Goal: Check status: Verify the current state of an ongoing process or item

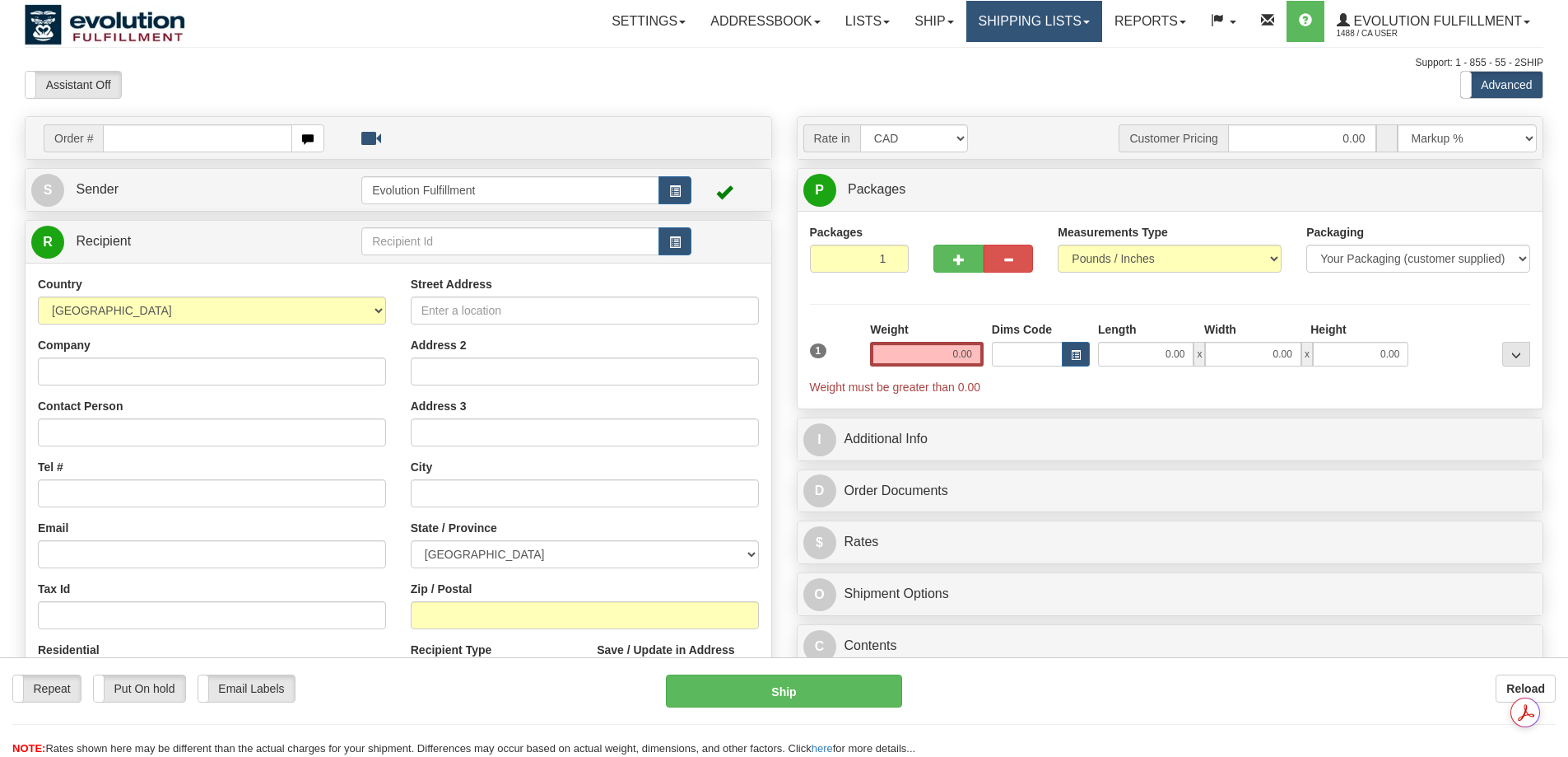
click at [1020, 27] on link "Shipping lists" at bounding box center [1034, 22] width 136 height 42
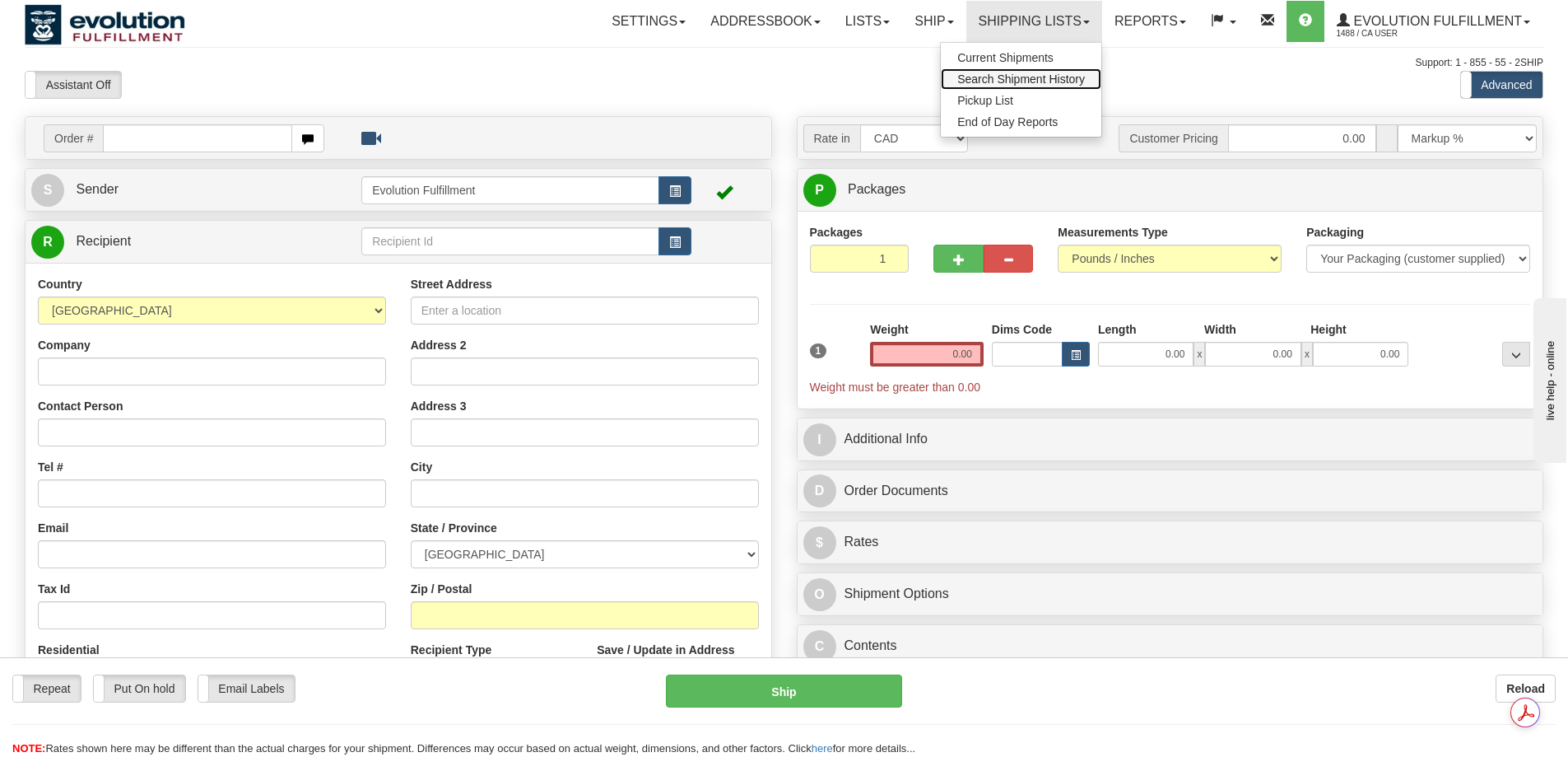
click at [1009, 80] on span "Search Shipment History" at bounding box center [1021, 79] width 127 height 13
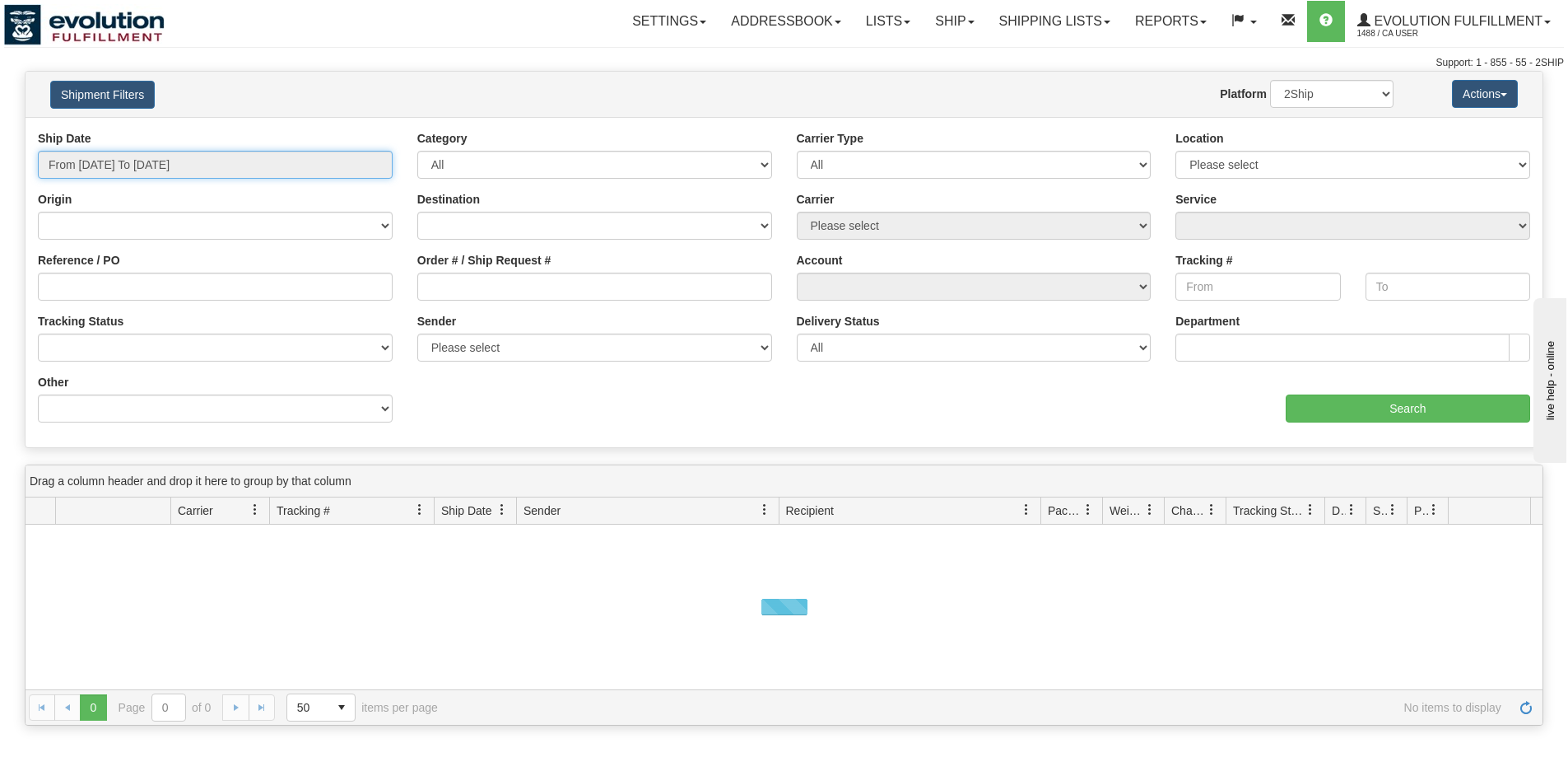
click at [190, 175] on input "From 09/02/2025 To 09/03/2025" at bounding box center [215, 165] width 355 height 28
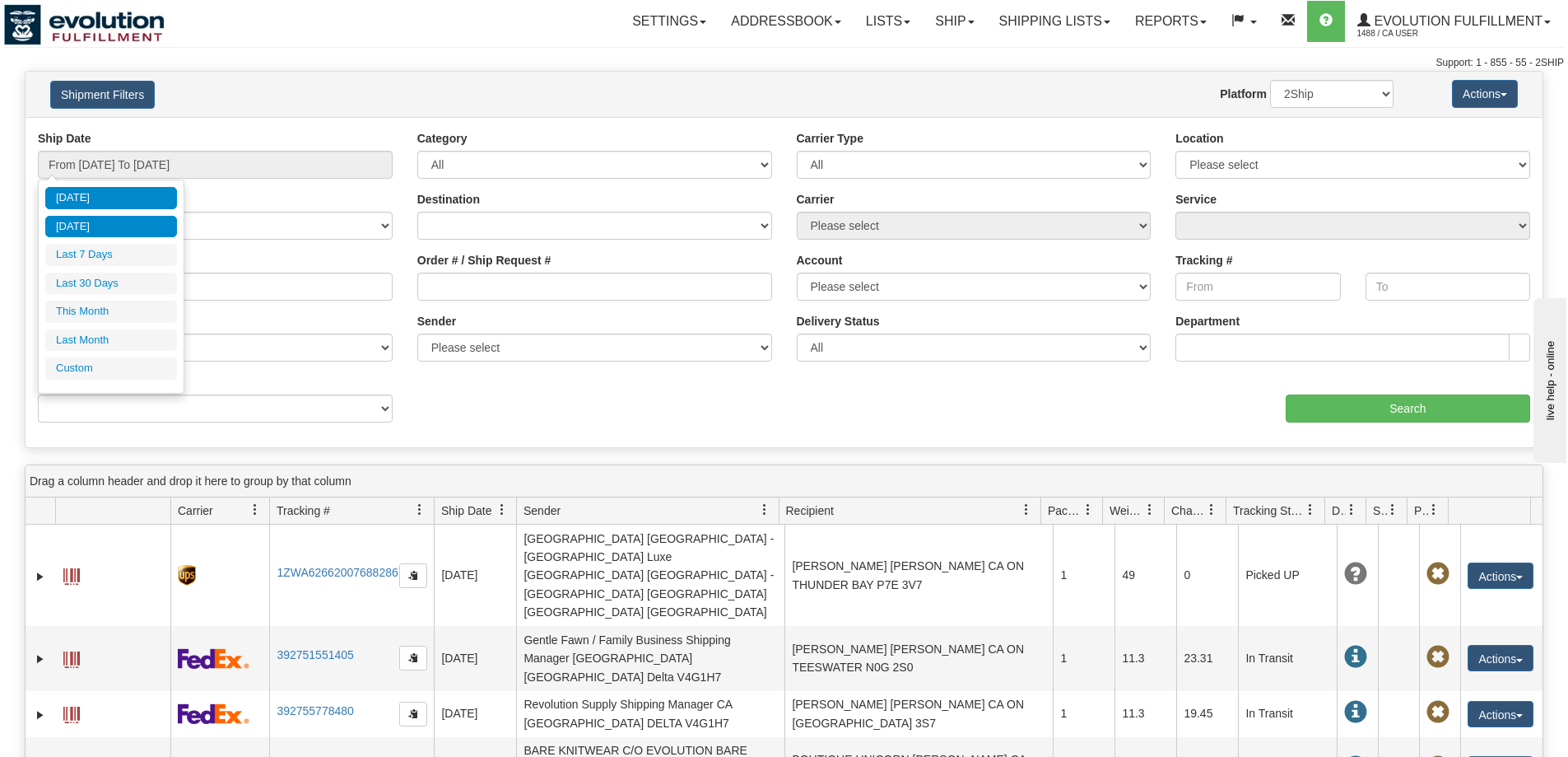
click at [77, 233] on li "Yesterday" at bounding box center [111, 227] width 132 height 23
type input "From 09/02/2025 To 09/02/2025"
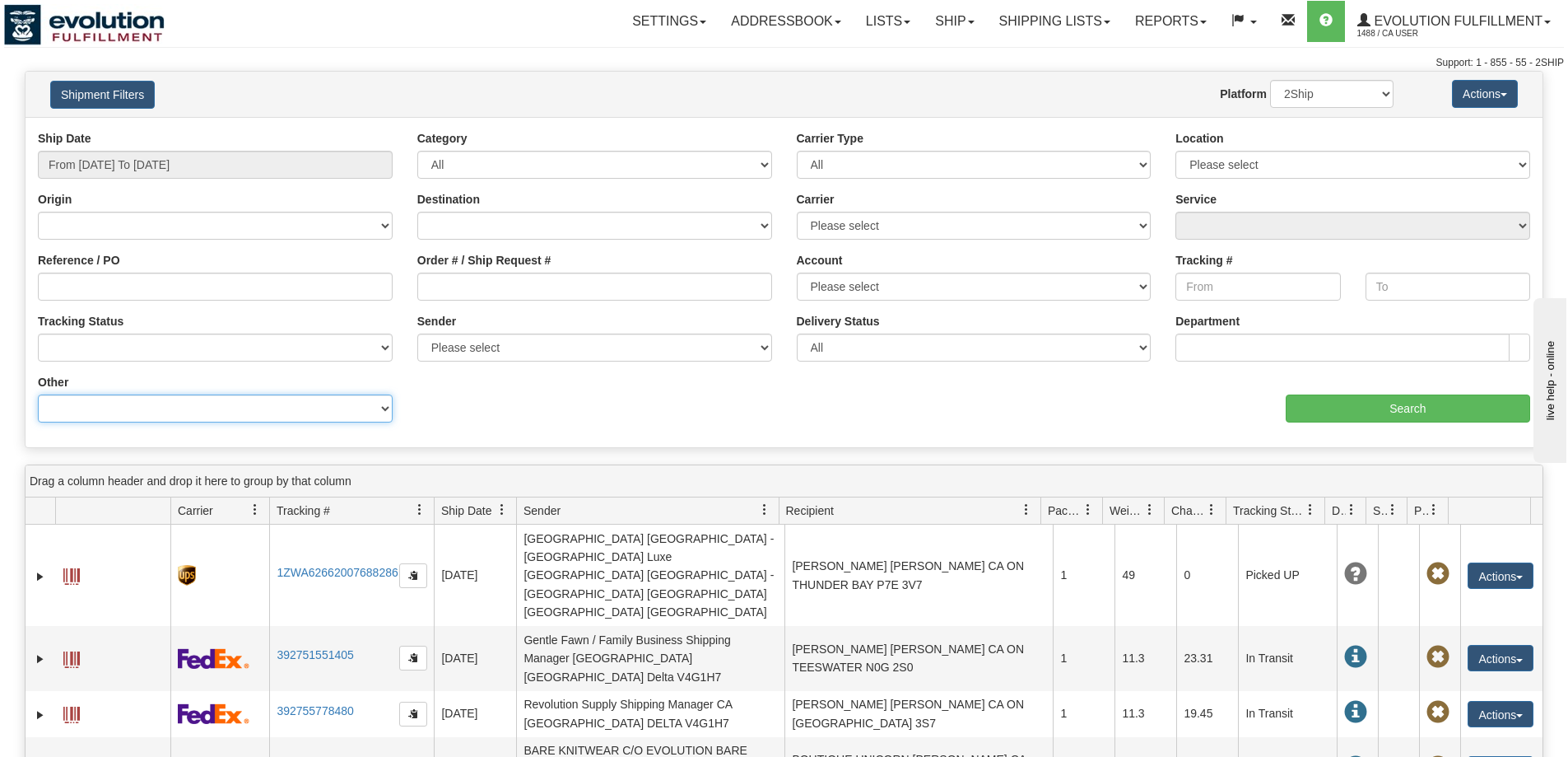
click at [209, 411] on select "Billing Account # Billing Type BOL # (LTL) Commodity Or Documents Consolidation…" at bounding box center [215, 409] width 355 height 28
select select "Recipient_Company"
click at [38, 395] on select "Billing Account # Billing Type BOL # (LTL) Commodity Or Documents Consolidation…" at bounding box center [215, 409] width 355 height 28
click at [466, 403] on input "Value" at bounding box center [594, 409] width 355 height 28
type input "pick it fence"
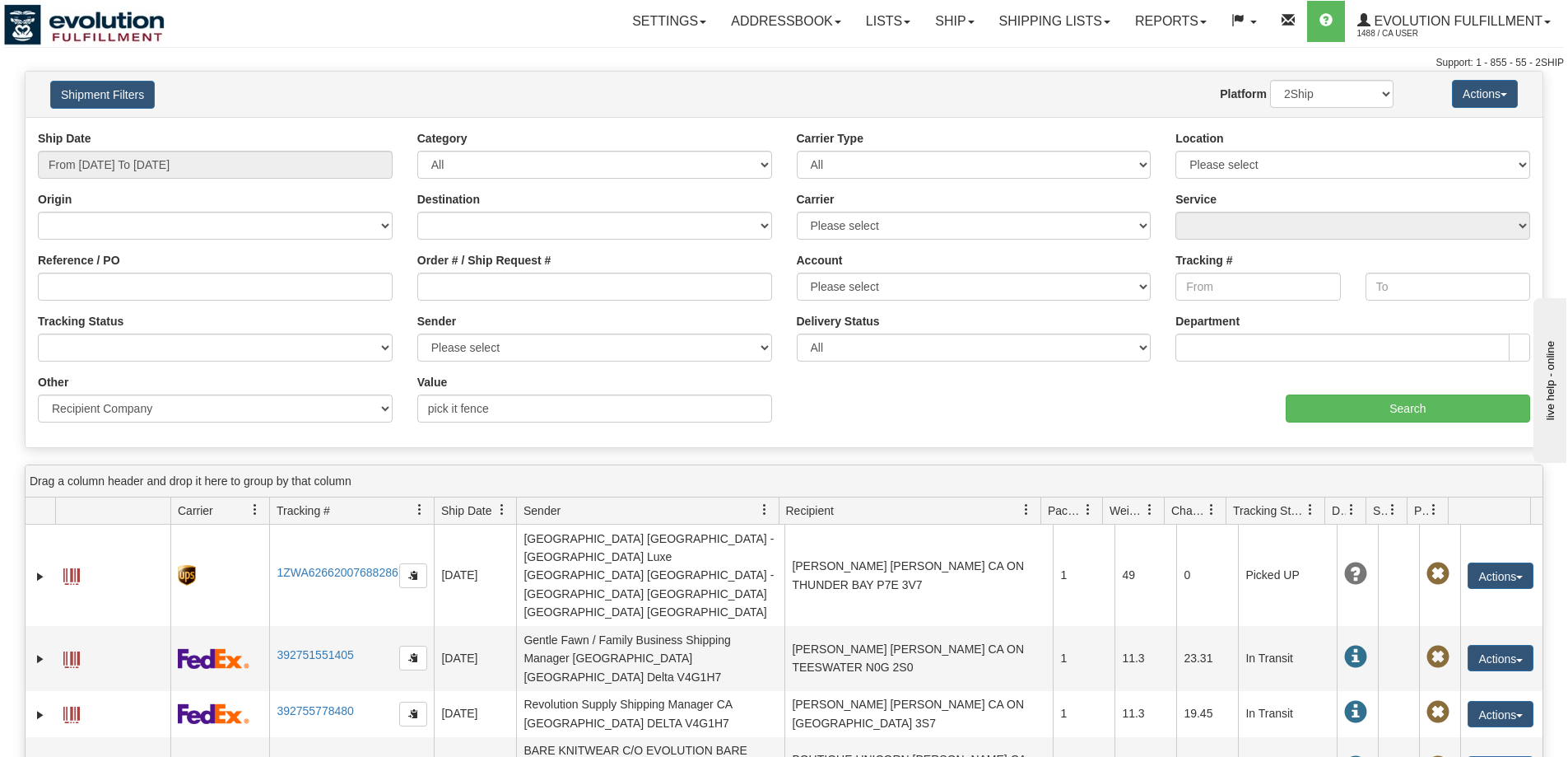
click at [1359, 386] on div "aaa Search" at bounding box center [1163, 397] width 759 height 48
click at [1351, 403] on input "Search" at bounding box center [1408, 409] width 244 height 28
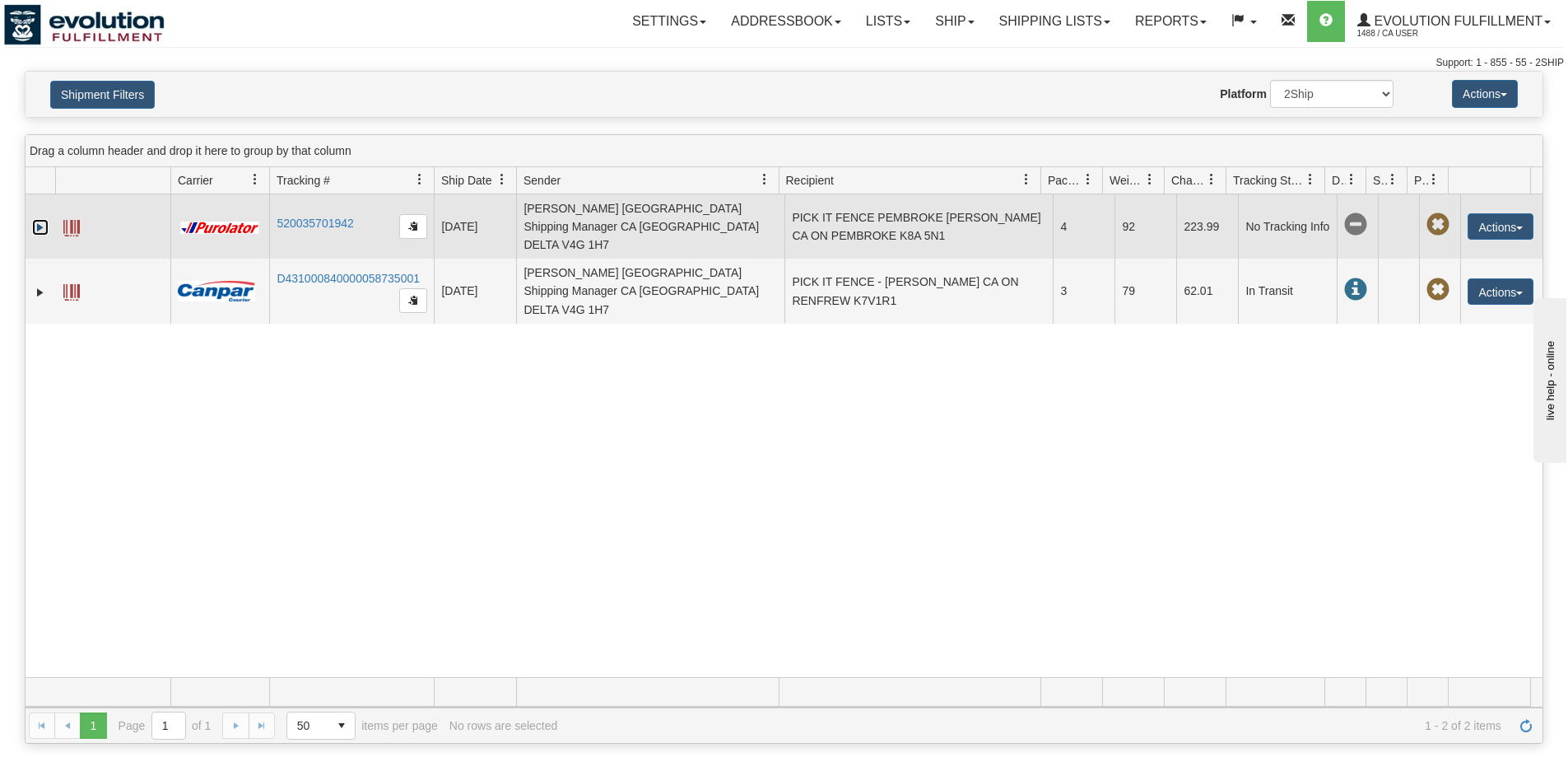
click at [44, 219] on link "Expand" at bounding box center [40, 227] width 16 height 16
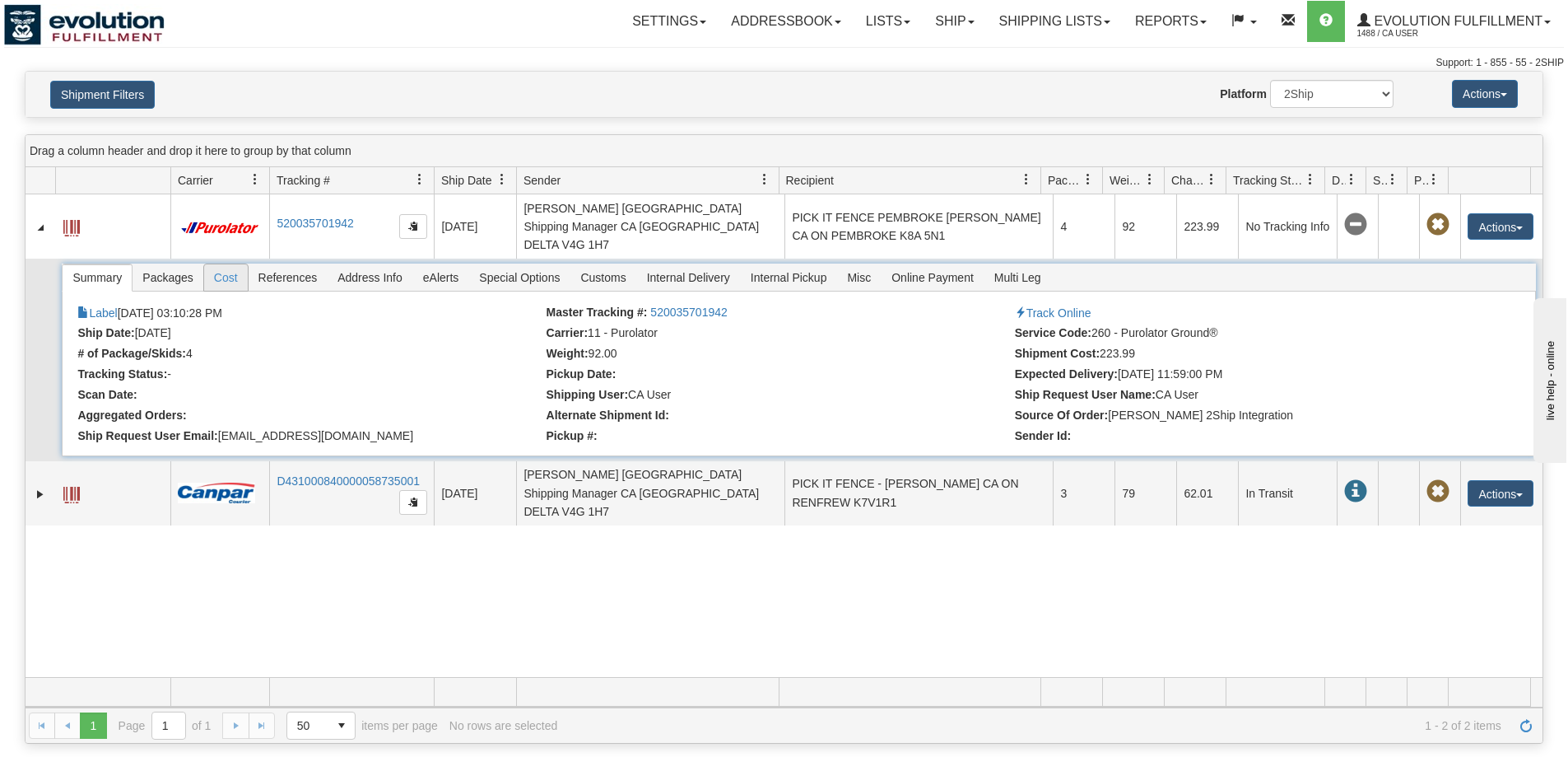
click at [235, 264] on span "Cost" at bounding box center [225, 278] width 43 height 26
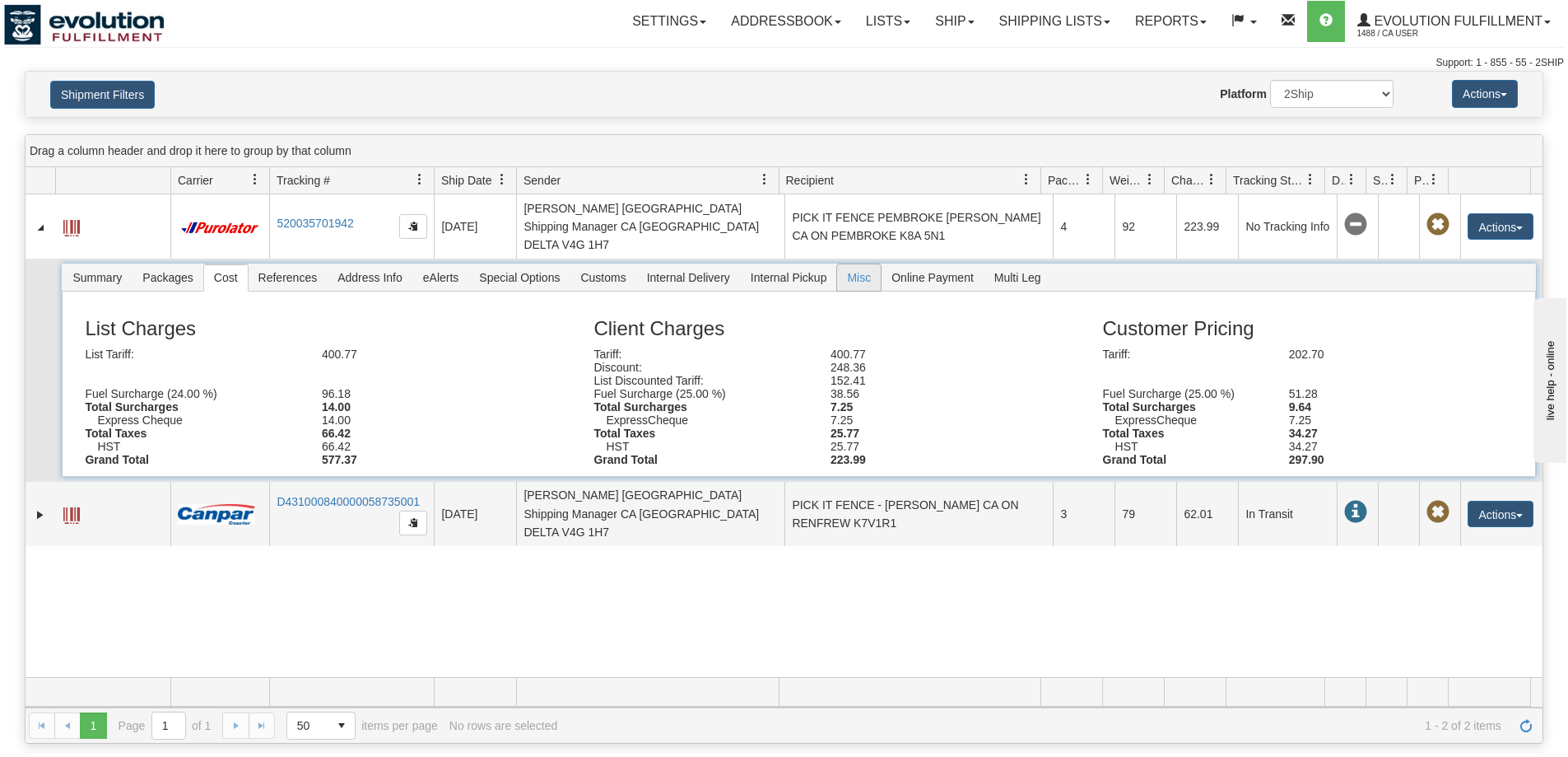
click at [850, 266] on span "Misc" at bounding box center [859, 278] width 43 height 26
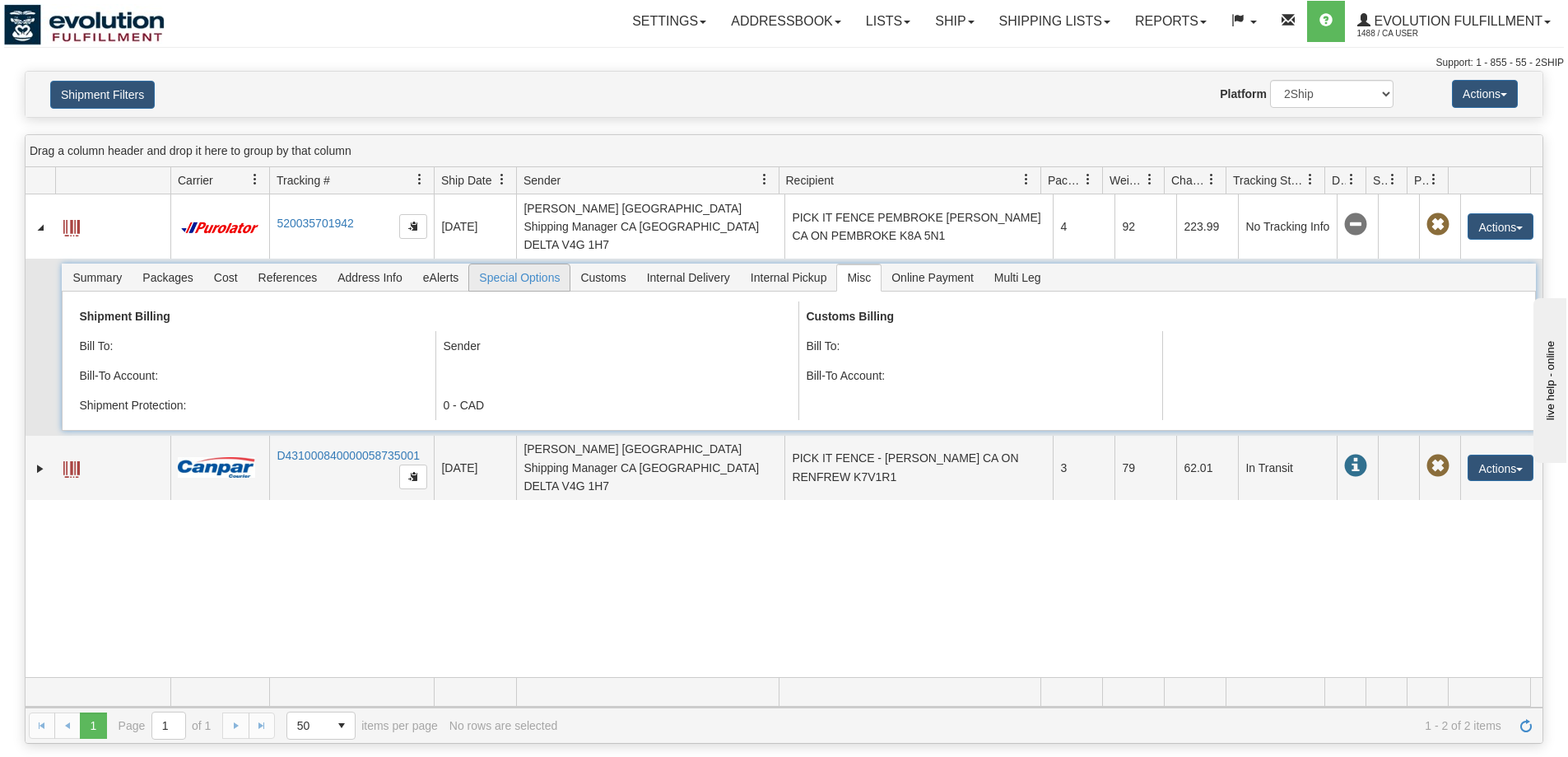
click at [546, 264] on span "Special Options" at bounding box center [519, 278] width 100 height 26
